Goal: Information Seeking & Learning: Learn about a topic

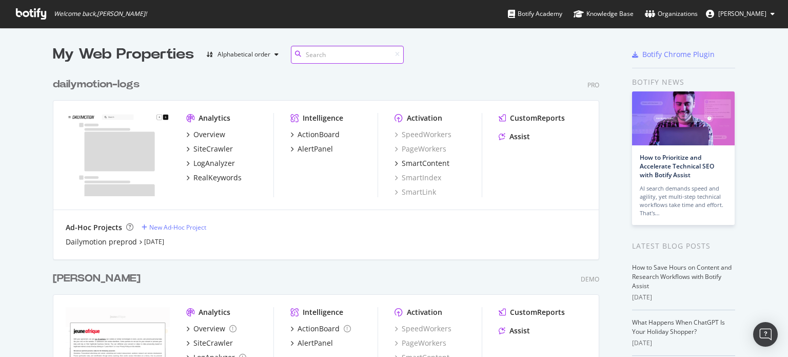
scroll to position [153, 0]
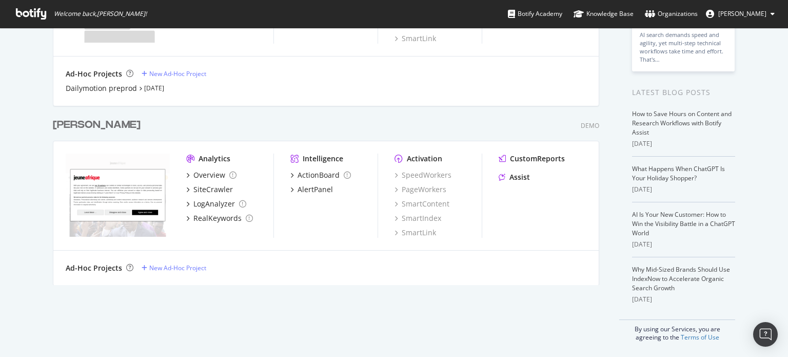
click at [59, 124] on div "[PERSON_NAME]" at bounding box center [97, 124] width 88 height 15
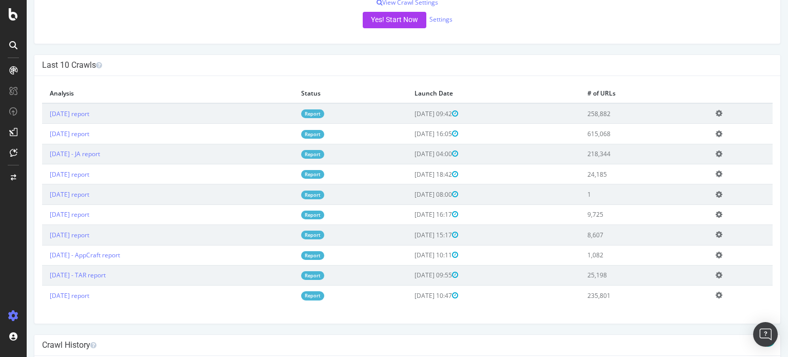
scroll to position [257, 0]
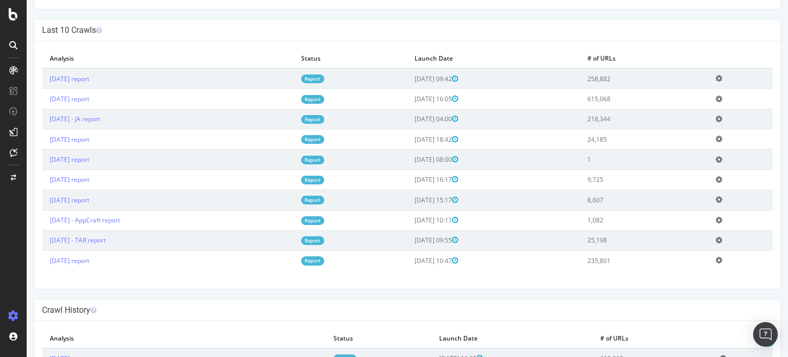
click at [324, 218] on link "Report" at bounding box center [312, 220] width 23 height 9
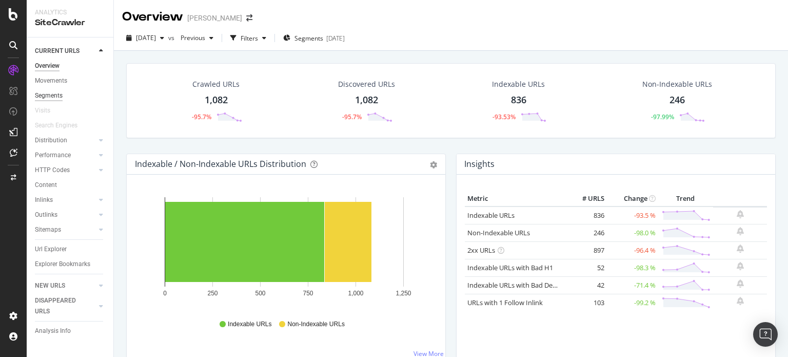
click at [57, 95] on div "Segments" at bounding box center [49, 95] width 28 height 11
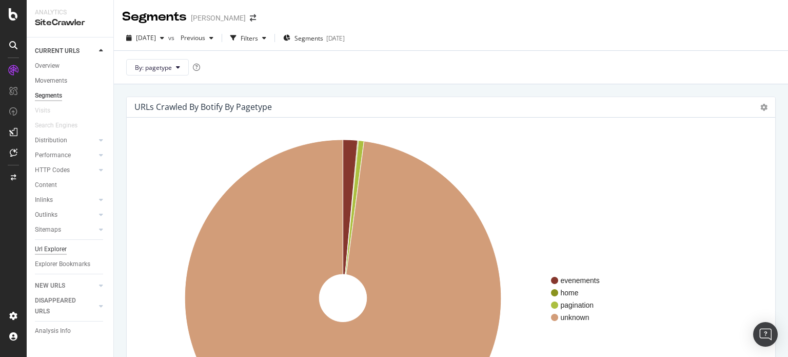
click at [55, 252] on div "Url Explorer" at bounding box center [51, 249] width 32 height 11
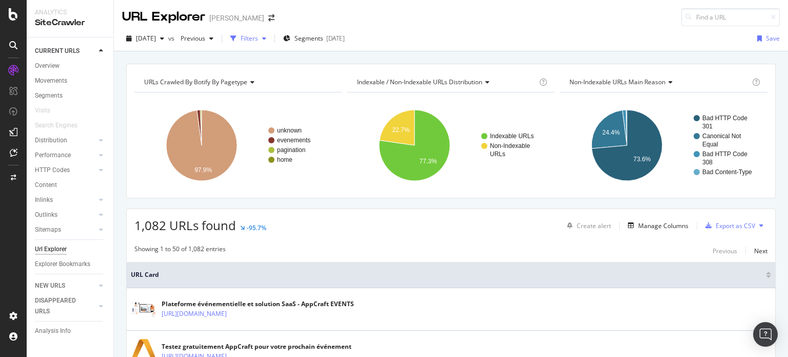
click at [258, 40] on div "Filters" at bounding box center [249, 38] width 17 height 9
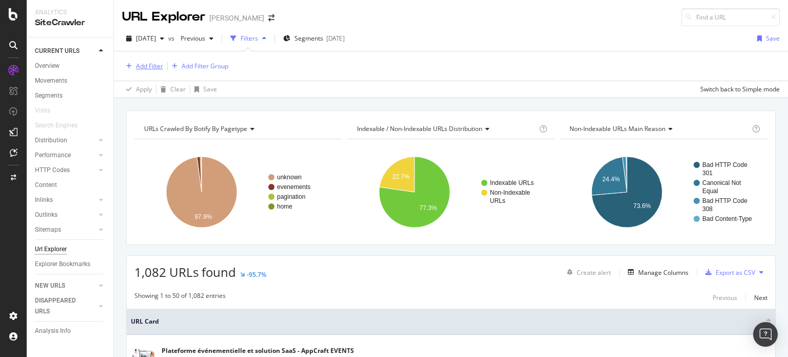
click at [150, 66] on div "Add Filter" at bounding box center [149, 66] width 27 height 9
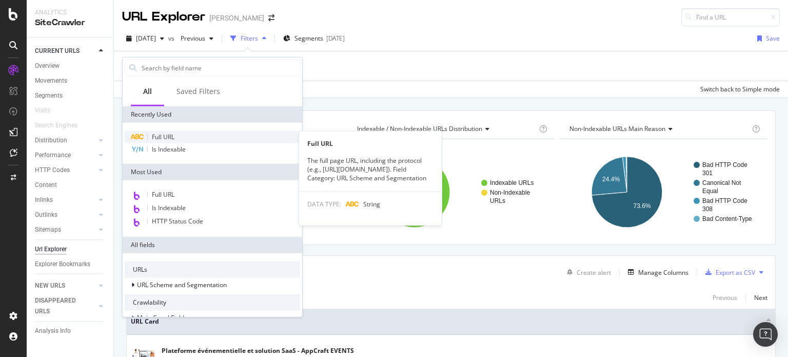
click at [168, 136] on span "Full URL" at bounding box center [163, 136] width 23 height 9
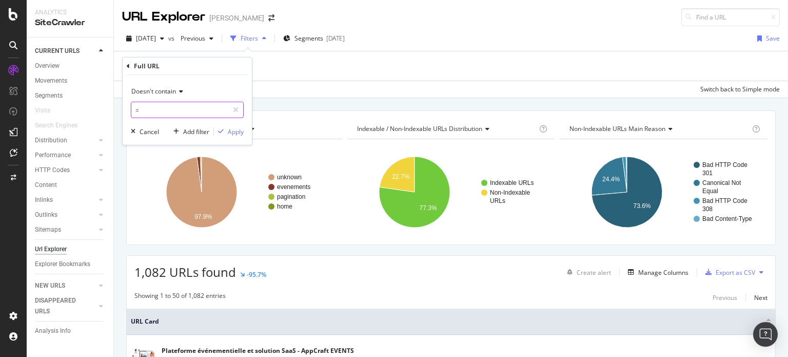
click at [153, 108] on input "=" at bounding box center [179, 110] width 97 height 16
click at [162, 86] on div "Doesn't contain" at bounding box center [187, 91] width 113 height 16
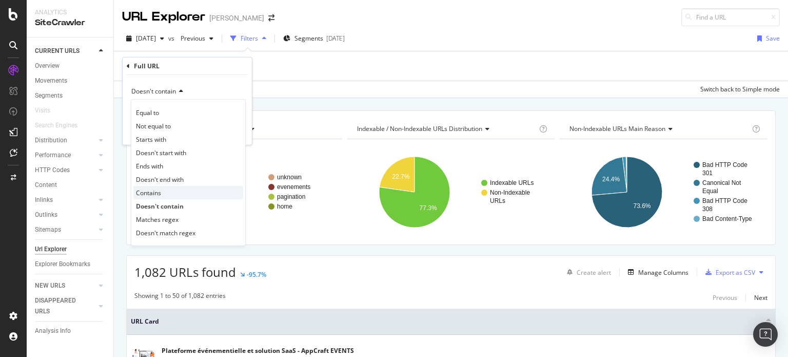
click at [159, 188] on span "Contains" at bounding box center [148, 192] width 25 height 9
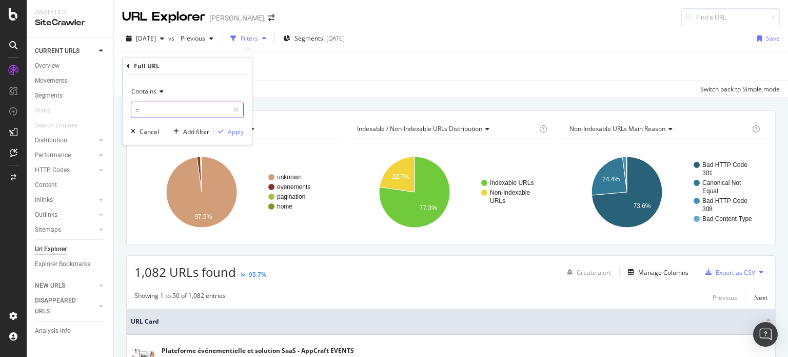
click at [163, 111] on input "=" at bounding box center [179, 110] width 97 height 16
type input "/en/"
click at [231, 130] on div "Apply" at bounding box center [236, 131] width 16 height 9
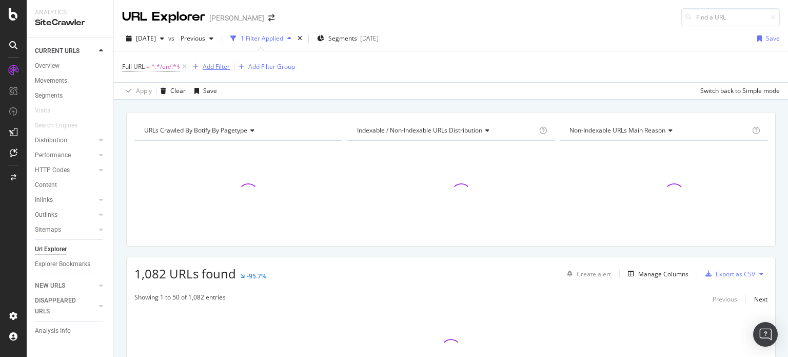
click at [218, 65] on div "Add Filter" at bounding box center [216, 66] width 27 height 9
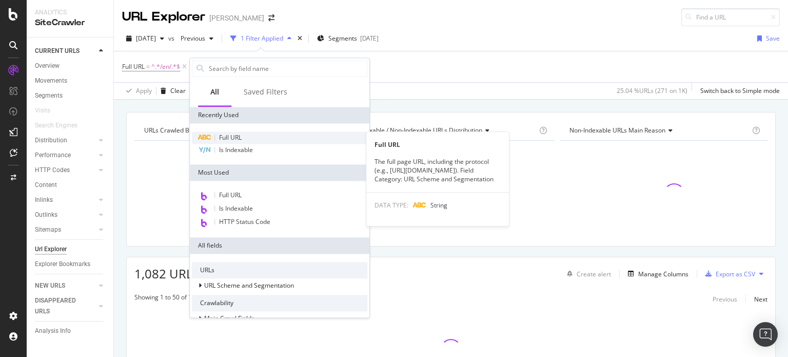
click at [232, 135] on span "Full URL" at bounding box center [230, 137] width 23 height 9
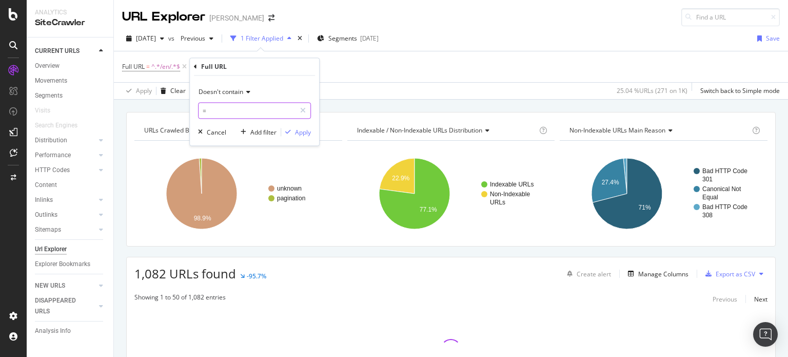
click at [220, 108] on input "=" at bounding box center [247, 111] width 97 height 16
click at [226, 87] on div "Doesn't contain" at bounding box center [254, 92] width 113 height 16
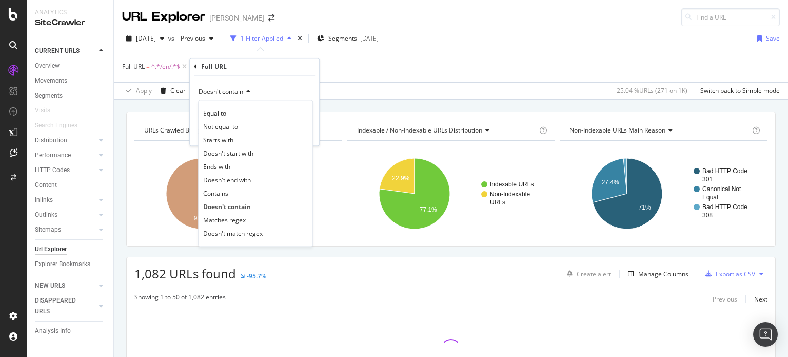
drag, startPoint x: 226, startPoint y: 189, endPoint x: 229, endPoint y: 180, distance: 9.6
click at [226, 190] on span "Contains" at bounding box center [215, 193] width 25 height 9
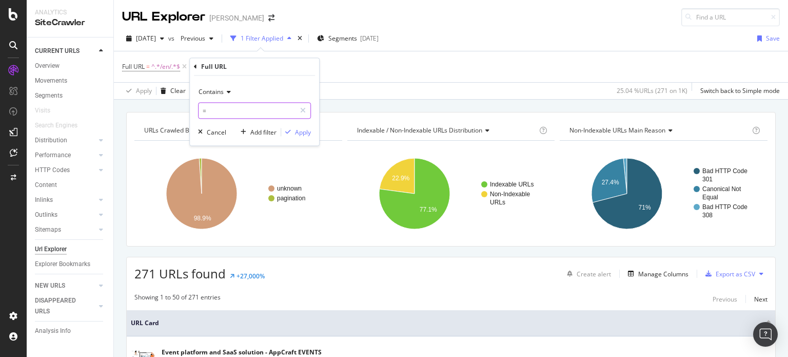
click at [225, 115] on input "=" at bounding box center [247, 111] width 97 height 16
type input "/es/"
click at [303, 132] on div "Apply" at bounding box center [303, 132] width 16 height 9
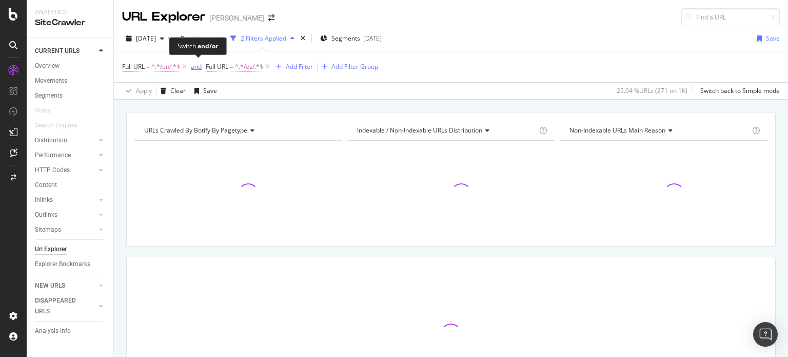
click at [196, 66] on div "and" at bounding box center [196, 66] width 11 height 9
click at [287, 67] on div "Add Filter" at bounding box center [294, 66] width 27 height 9
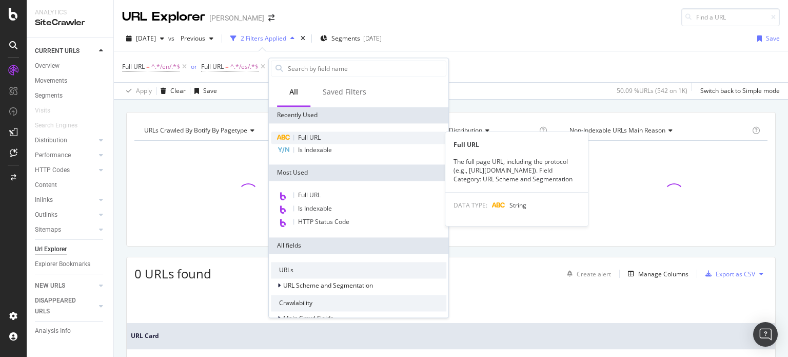
click at [314, 137] on span "Full URL" at bounding box center [309, 137] width 23 height 9
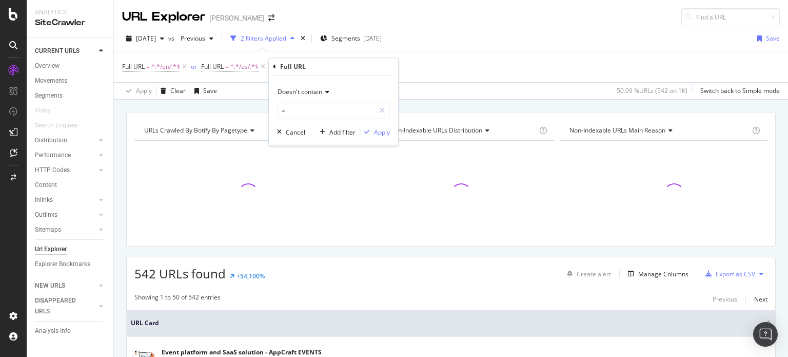
click at [304, 94] on span "Doesn't contain" at bounding box center [300, 92] width 45 height 9
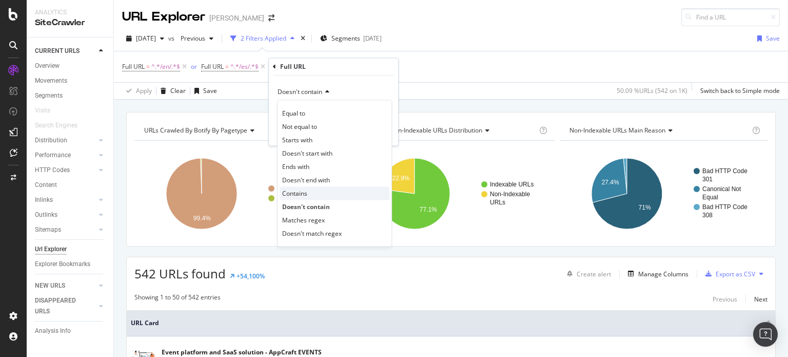
click at [304, 190] on span "Contains" at bounding box center [294, 193] width 25 height 9
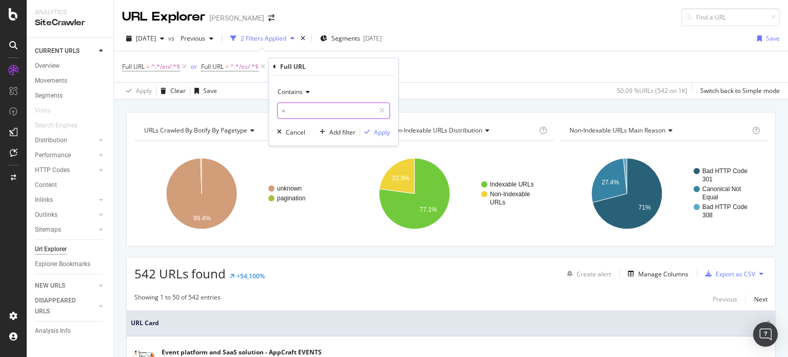
click at [295, 111] on input "=" at bounding box center [326, 111] width 97 height 16
type input "/de/"
click at [382, 129] on div "Apply" at bounding box center [382, 132] width 16 height 9
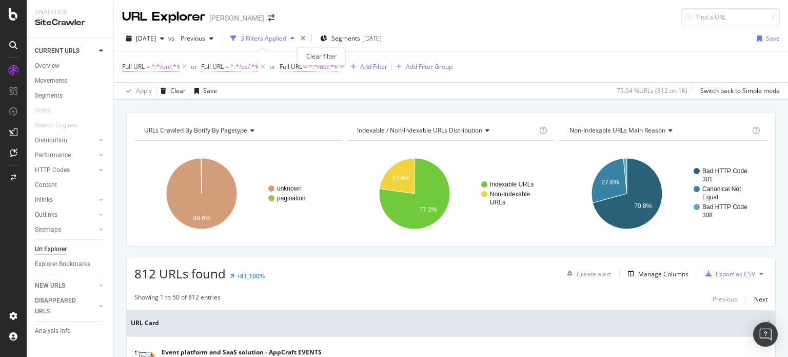
click at [305, 40] on icon "times" at bounding box center [303, 38] width 5 height 6
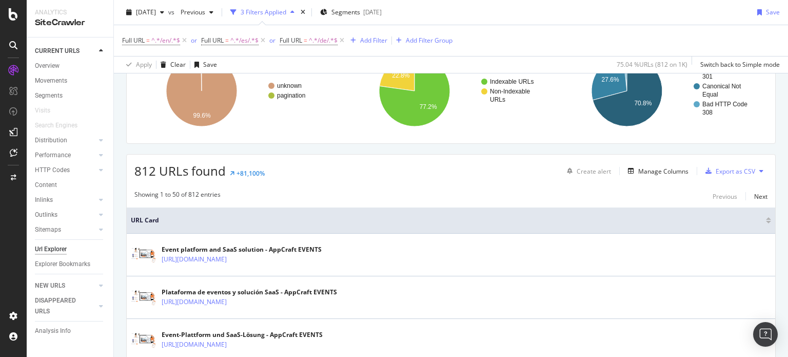
scroll to position [205, 0]
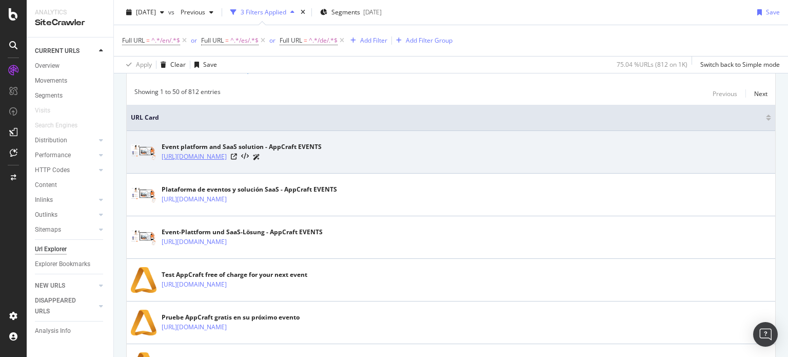
click at [227, 156] on link "[URL][DOMAIN_NAME]" at bounding box center [194, 156] width 65 height 10
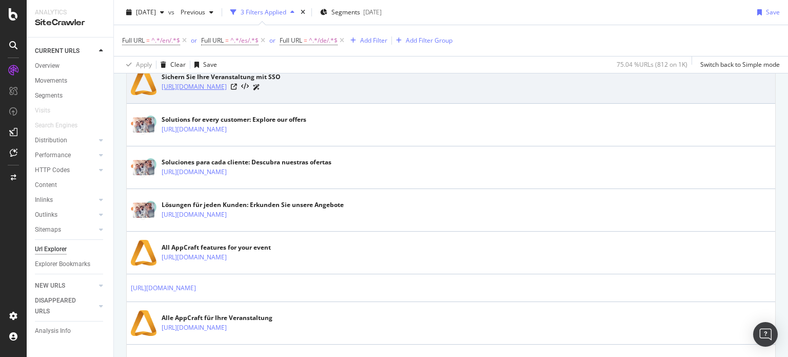
scroll to position [667, 0]
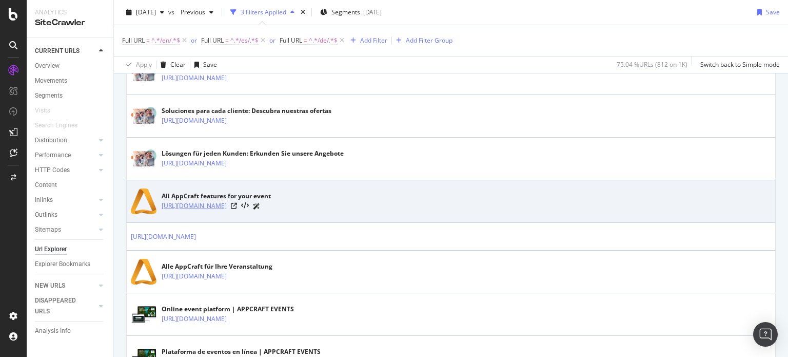
click at [227, 204] on link "[URL][DOMAIN_NAME]" at bounding box center [194, 206] width 65 height 10
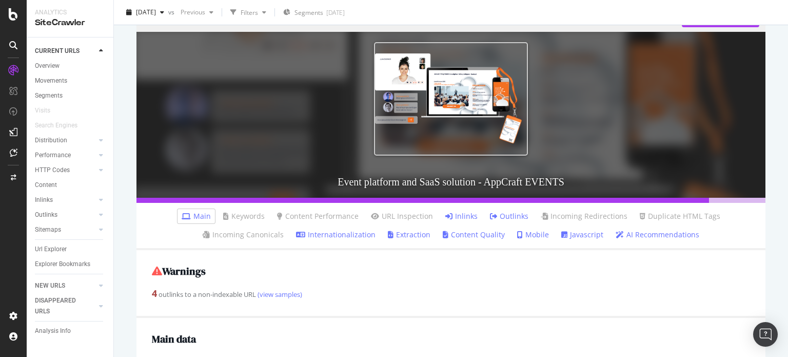
scroll to position [205, 0]
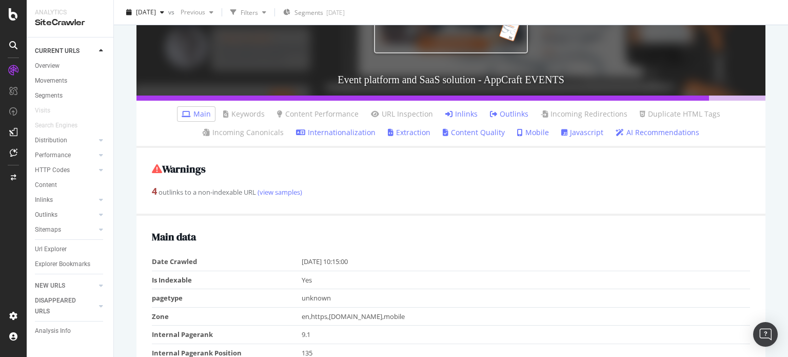
click at [465, 113] on link "Inlinks" at bounding box center [461, 114] width 32 height 10
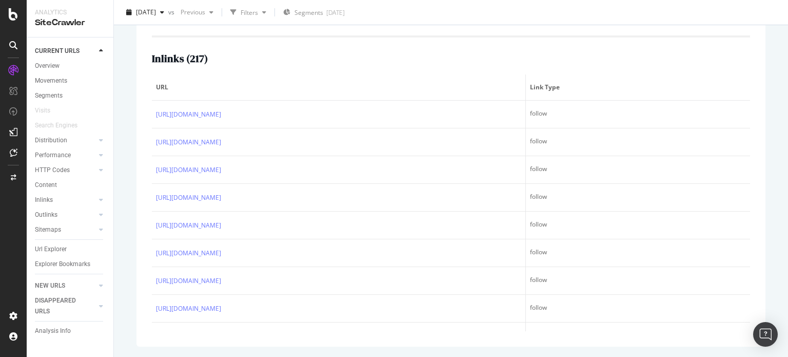
scroll to position [591, 0]
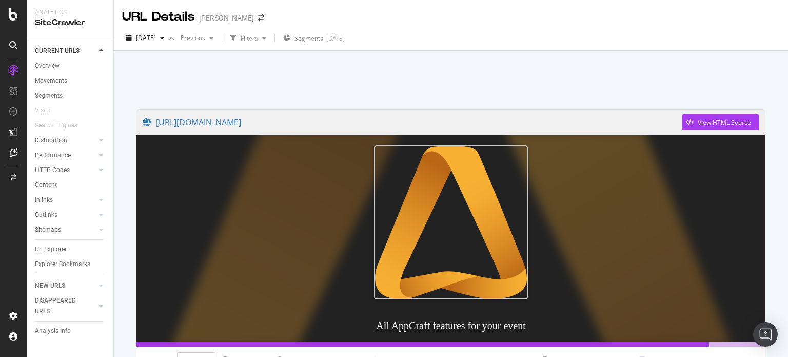
scroll to position [257, 0]
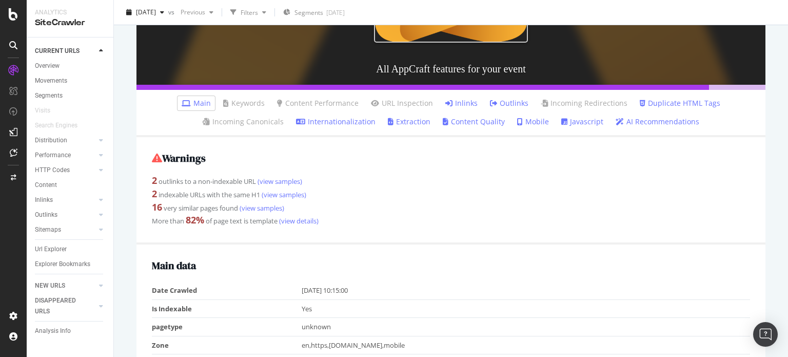
click at [471, 102] on link "Inlinks" at bounding box center [461, 103] width 32 height 10
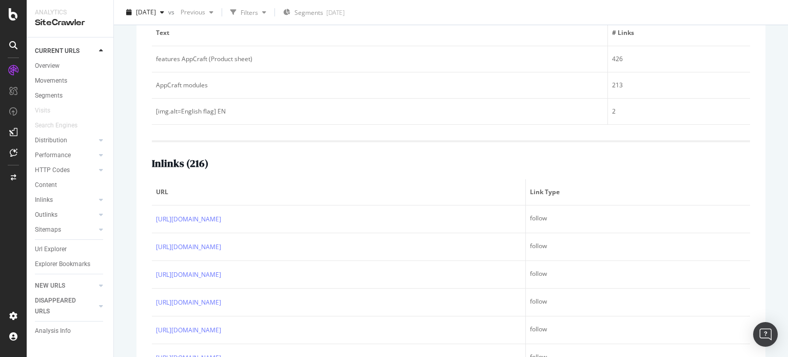
scroll to position [359, 0]
